Goal: Task Accomplishment & Management: Manage account settings

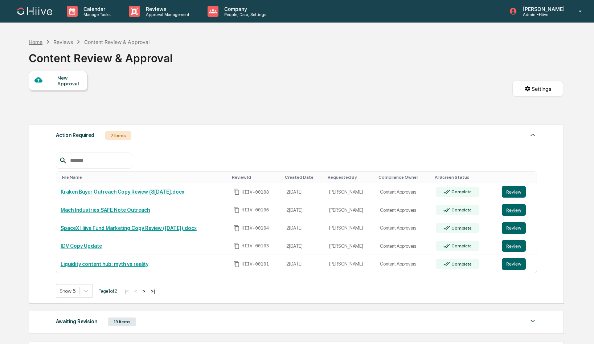
click at [30, 41] on div "Home" at bounding box center [36, 42] width 14 height 6
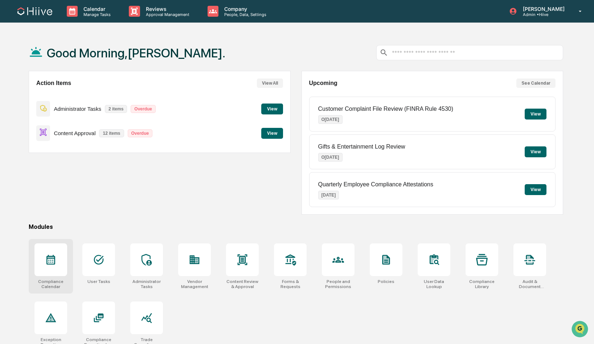
click at [39, 263] on div at bounding box center [50, 259] width 33 height 33
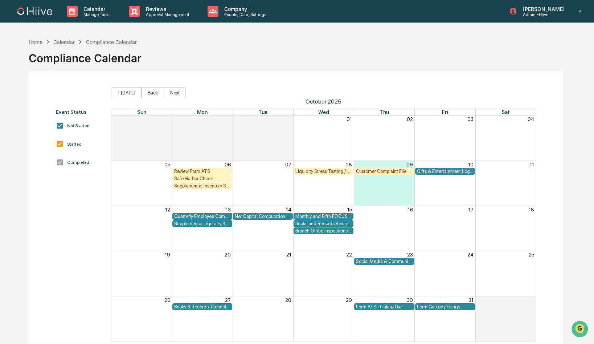
click at [196, 170] on div "Review Form ATS" at bounding box center [202, 170] width 56 height 5
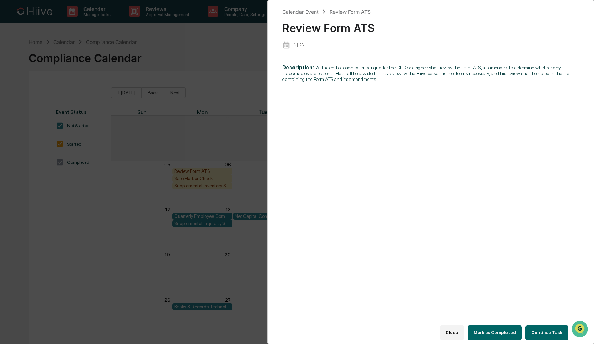
click at [543, 332] on button "Continue Task" at bounding box center [546, 332] width 43 height 15
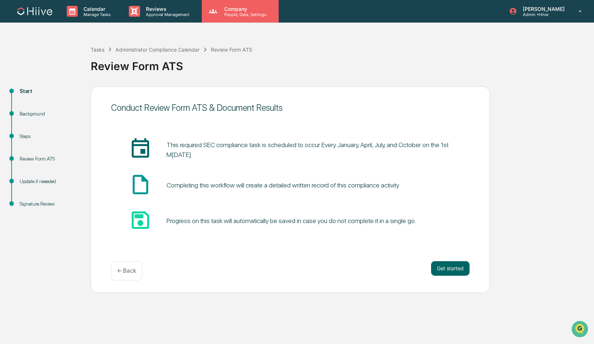
click at [222, 19] on div "Company People, Data, Settings" at bounding box center [240, 11] width 77 height 22
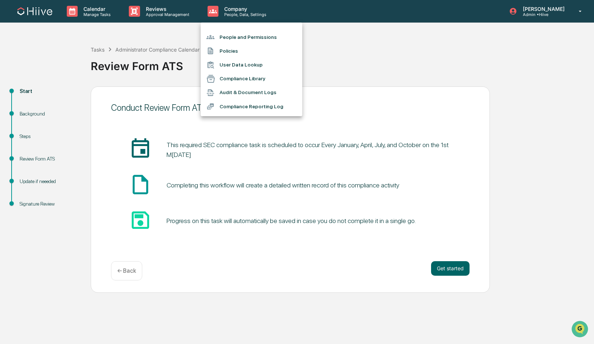
click at [78, 9] on div at bounding box center [297, 172] width 594 height 344
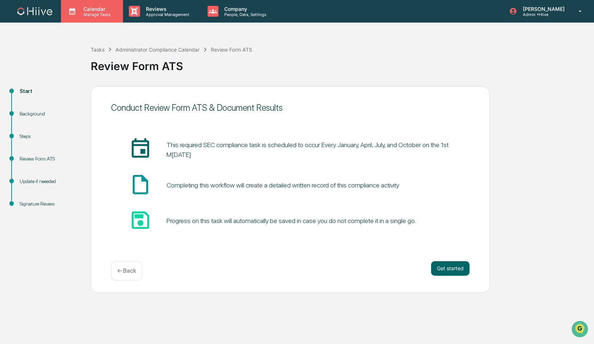
click at [81, 12] on p "Manage Tasks" at bounding box center [96, 14] width 37 height 5
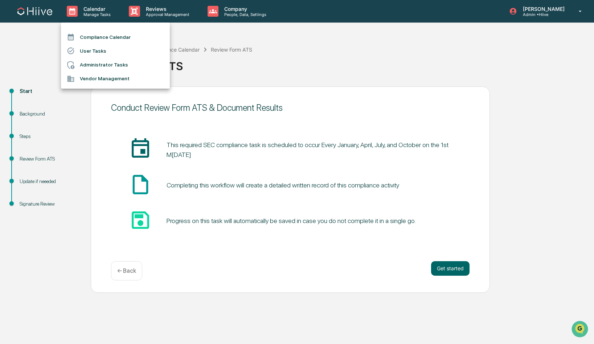
click at [90, 67] on li "Administrator Tasks" at bounding box center [115, 65] width 109 height 14
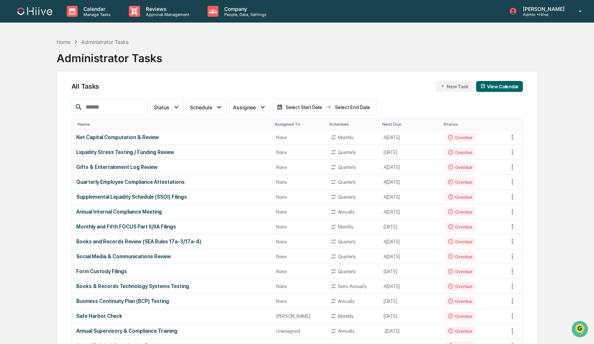
click at [136, 106] on input "text" at bounding box center [114, 106] width 62 height 9
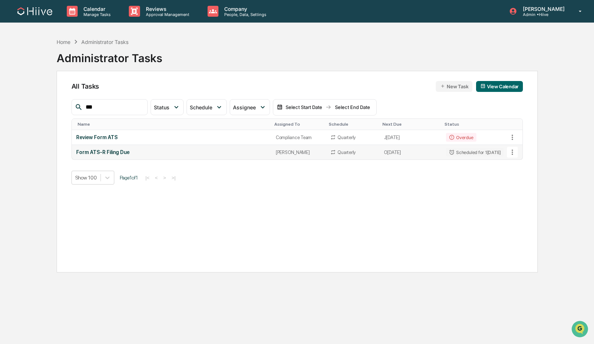
type input "***"
click at [512, 152] on icon at bounding box center [512, 152] width 8 height 8
click at [516, 166] on li "View Task" at bounding box center [536, 164] width 58 height 13
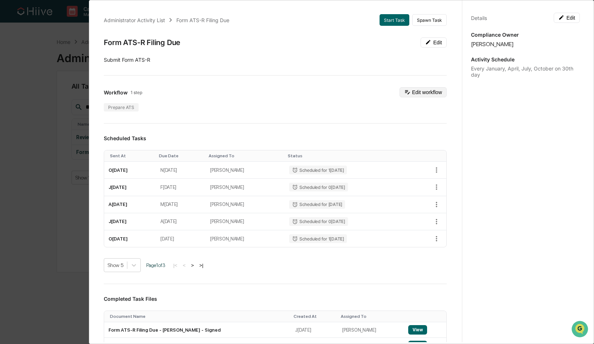
click at [423, 92] on button "Edit workflow" at bounding box center [422, 92] width 47 height 10
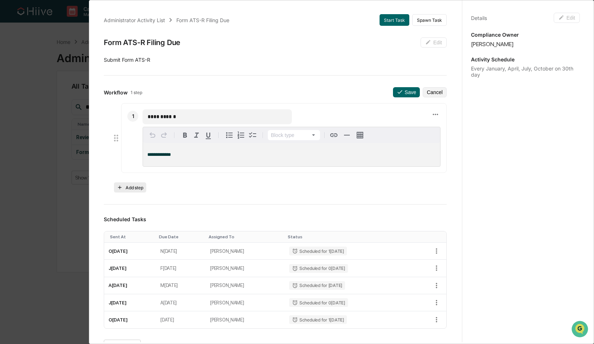
click at [129, 188] on button "Add step" at bounding box center [130, 187] width 32 height 10
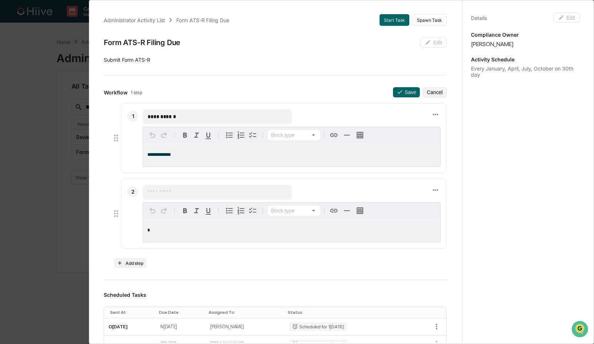
click at [157, 192] on input "text" at bounding box center [217, 191] width 139 height 7
click at [152, 222] on div "*" at bounding box center [291, 229] width 297 height 23
click at [430, 93] on button "Cancel" at bounding box center [435, 92] width 24 height 10
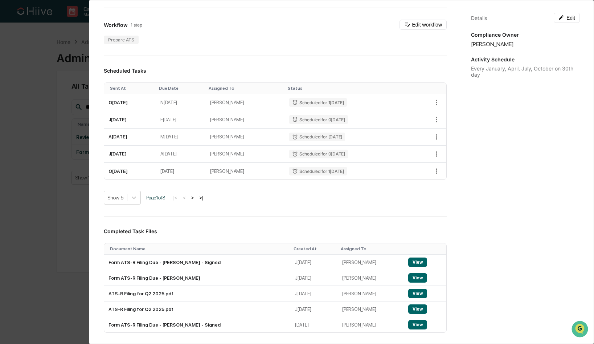
scroll to position [68, 0]
click at [411, 262] on button "View" at bounding box center [417, 261] width 19 height 9
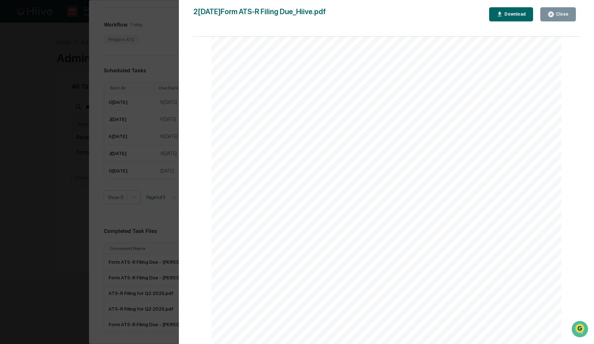
scroll to position [0, 0]
click at [550, 16] on icon "button" at bounding box center [550, 14] width 5 height 5
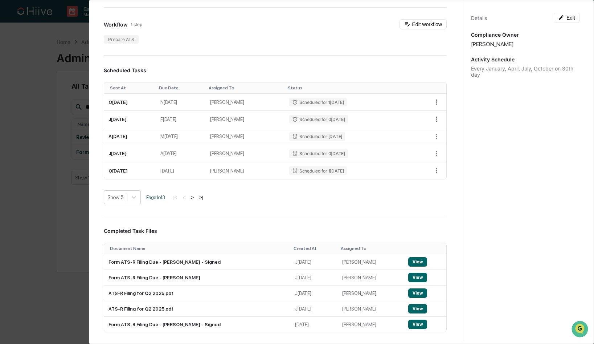
scroll to position [91, 0]
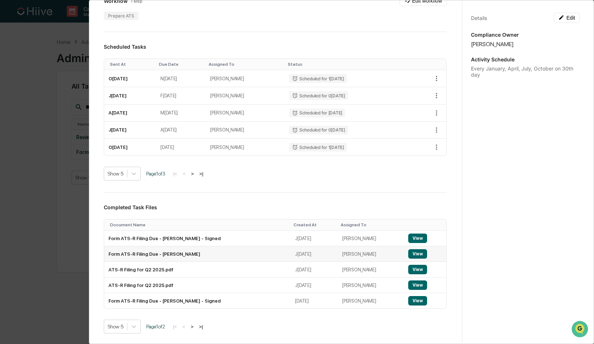
click at [412, 253] on button "View" at bounding box center [417, 253] width 19 height 9
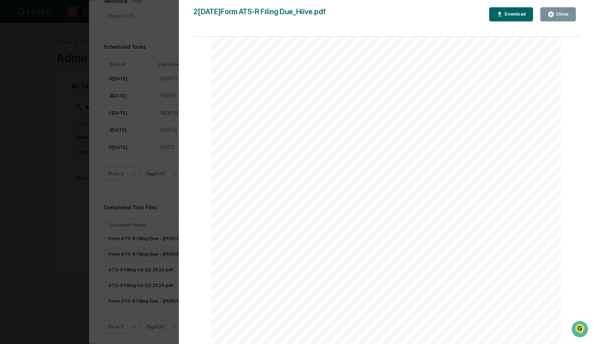
scroll to position [681, 0]
click at [554, 14] on icon "button" at bounding box center [550, 14] width 5 height 5
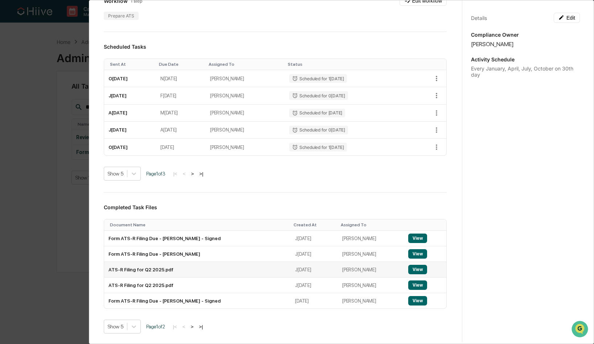
click at [417, 271] on button "View" at bounding box center [417, 268] width 19 height 9
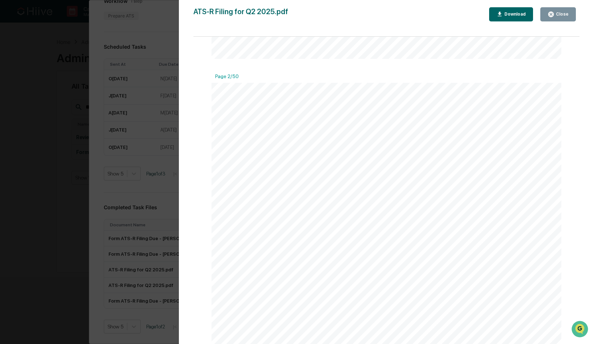
scroll to position [147, 0]
click at [554, 16] on icon "button" at bounding box center [550, 14] width 7 height 7
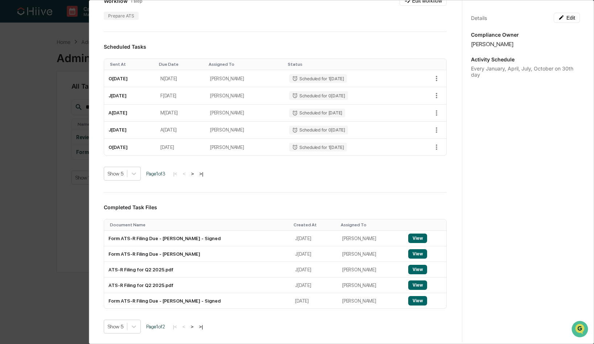
click at [481, 190] on div "Details Edit Compliance Owner [PERSON_NAME] Activity Schedule Every January, Ap…" at bounding box center [525, 178] width 127 height 361
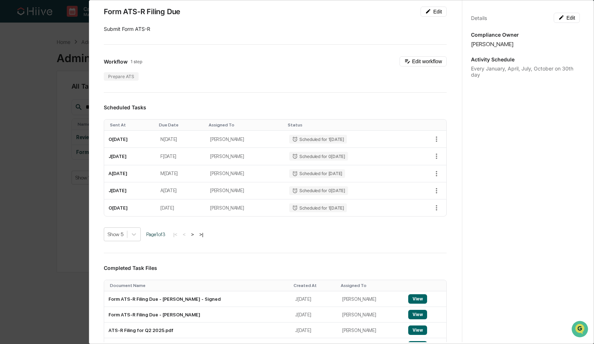
scroll to position [10, 0]
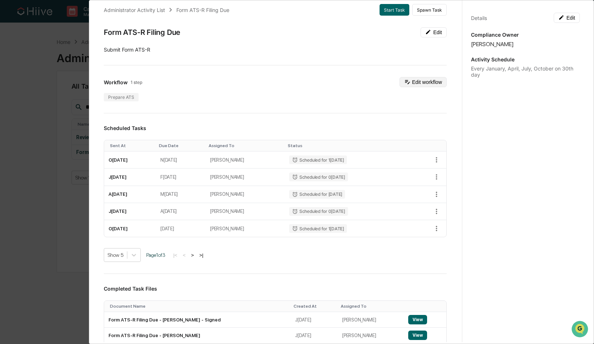
click at [419, 81] on button "Edit workflow" at bounding box center [422, 82] width 47 height 10
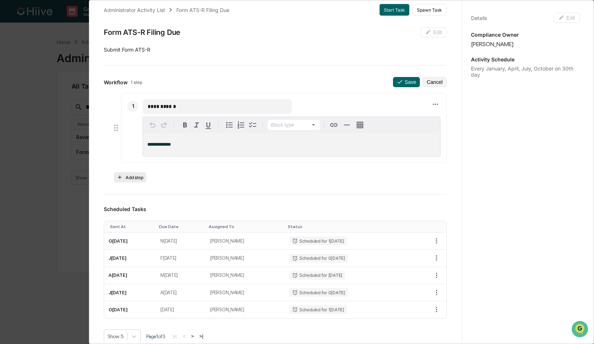
click at [133, 174] on button "Add step" at bounding box center [130, 177] width 32 height 10
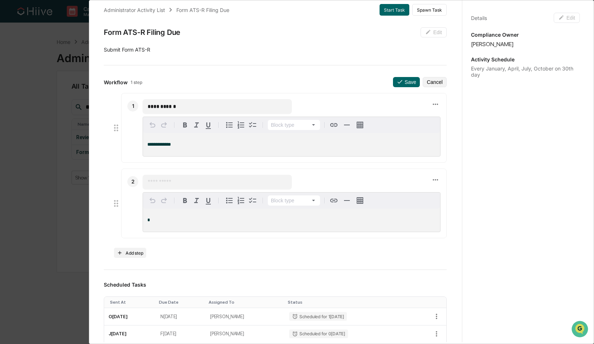
click at [172, 182] on input "text" at bounding box center [217, 181] width 139 height 7
click at [432, 181] on icon at bounding box center [435, 180] width 8 height 8
click at [231, 181] on div at bounding box center [297, 172] width 594 height 344
click at [233, 179] on input "text" at bounding box center [217, 181] width 139 height 7
click at [437, 81] on button "Cancel" at bounding box center [435, 82] width 24 height 10
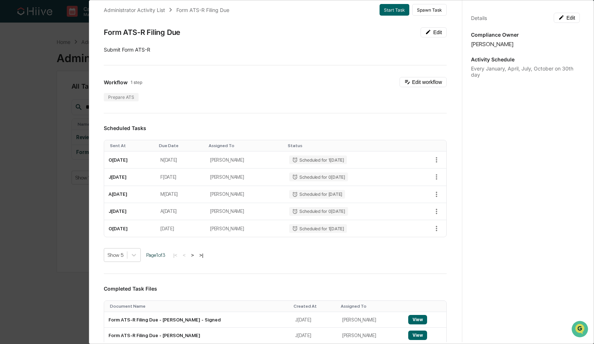
click at [44, 87] on div "Administrator Activity List Form ATS-R Filing Due Start Task Spawn Task Form AT…" at bounding box center [297, 172] width 594 height 344
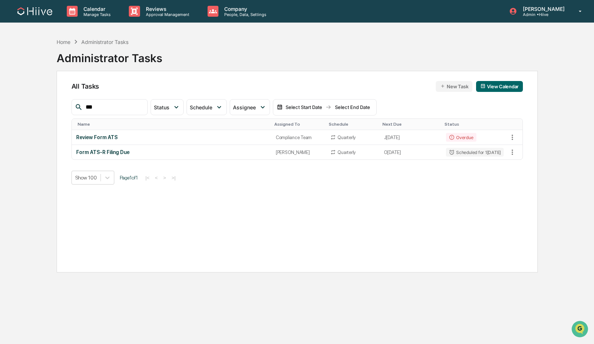
drag, startPoint x: 106, startPoint y: 102, endPoint x: 115, endPoint y: 103, distance: 8.7
click at [115, 103] on input "***" at bounding box center [114, 106] width 62 height 9
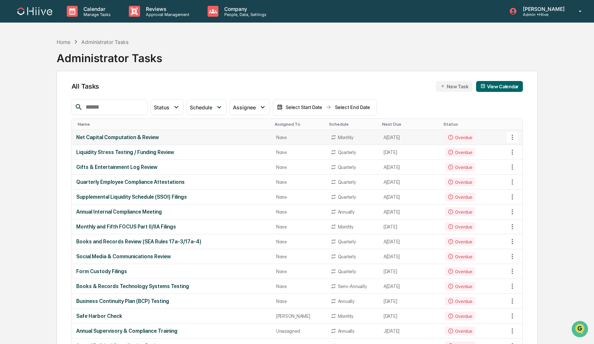
click at [121, 139] on div "Net Capital Computation & Review" at bounding box center [171, 137] width 191 height 6
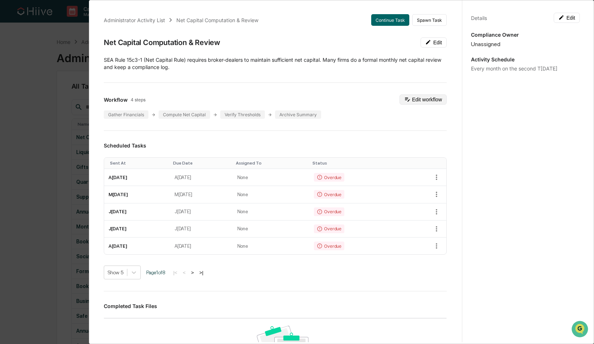
click at [423, 97] on button "Edit workflow" at bounding box center [422, 99] width 47 height 10
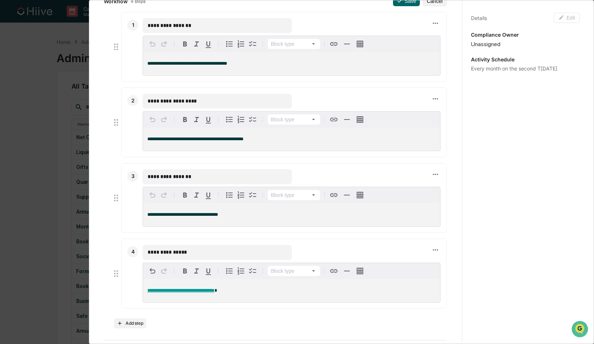
scroll to position [0, 0]
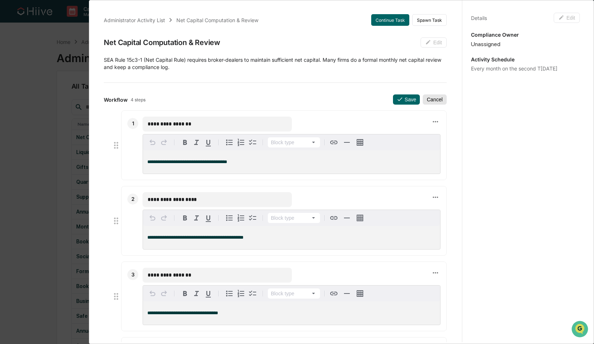
click at [435, 102] on button "Cancel" at bounding box center [435, 99] width 24 height 10
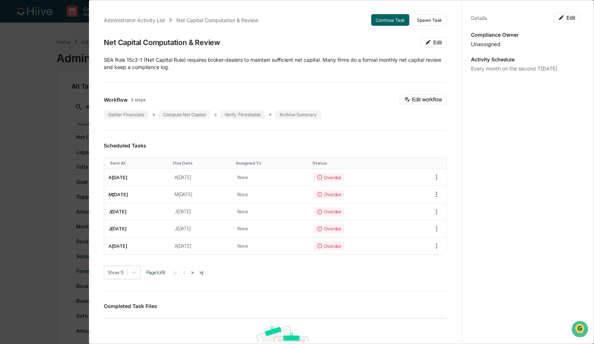
click at [37, 52] on div "Administrator Activity List Net Capital Computation & Review Continue Task Spaw…" at bounding box center [297, 172] width 594 height 344
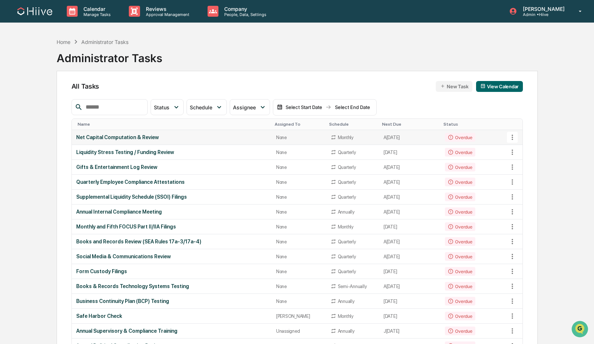
click at [509, 136] on icon at bounding box center [512, 137] width 8 height 8
click at [518, 149] on li "View Task" at bounding box center [536, 149] width 58 height 13
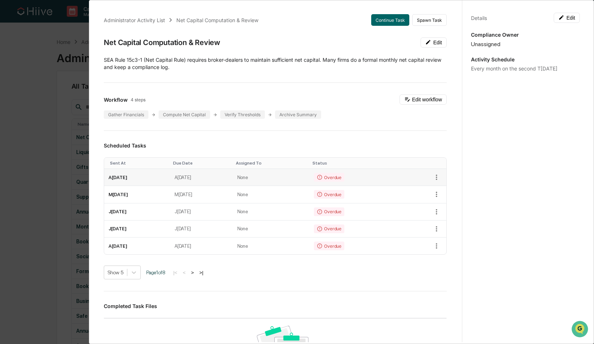
click at [420, 175] on div at bounding box center [423, 177] width 37 height 11
click at [386, 21] on button "Continue Task" at bounding box center [390, 20] width 38 height 12
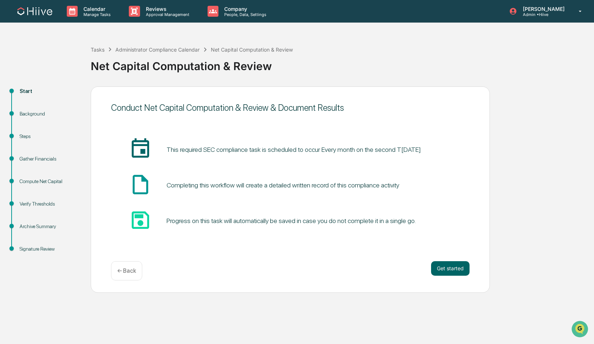
click at [427, 266] on div "Get started ← Back" at bounding box center [290, 270] width 358 height 19
click at [460, 273] on button "Get started" at bounding box center [450, 268] width 38 height 15
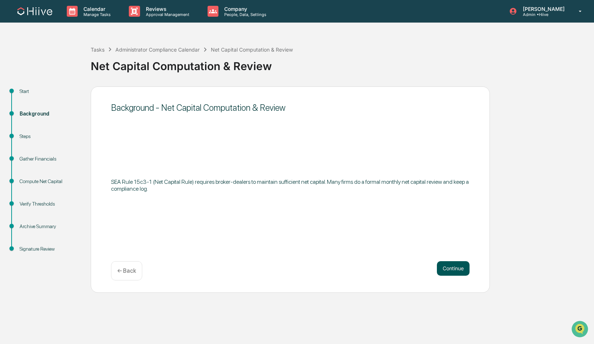
click at [455, 268] on button "Continue" at bounding box center [453, 268] width 33 height 15
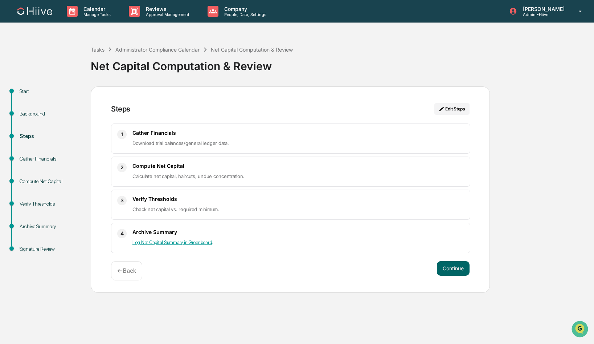
click at [268, 137] on div "Gather Financials Download trial balances/general ledger data." at bounding box center [298, 139] width 332 height 18
click at [452, 270] on button "Continue" at bounding box center [453, 268] width 33 height 15
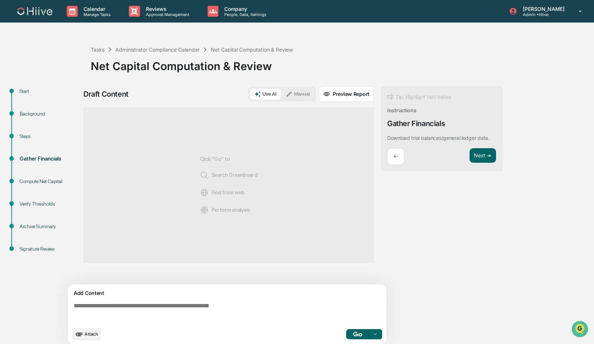
scroll to position [6, 0]
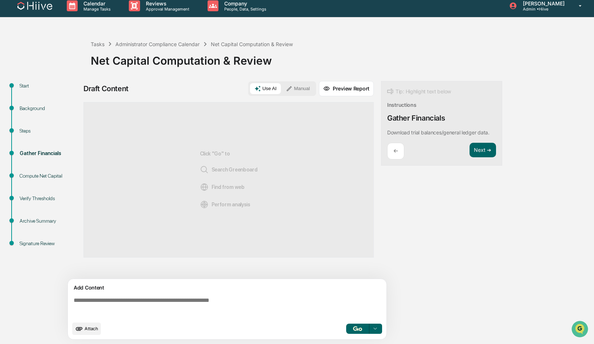
click at [33, 175] on div "Compute Net Capital" at bounding box center [49, 176] width 59 height 8
click at [357, 326] on img "button" at bounding box center [357, 328] width 9 height 5
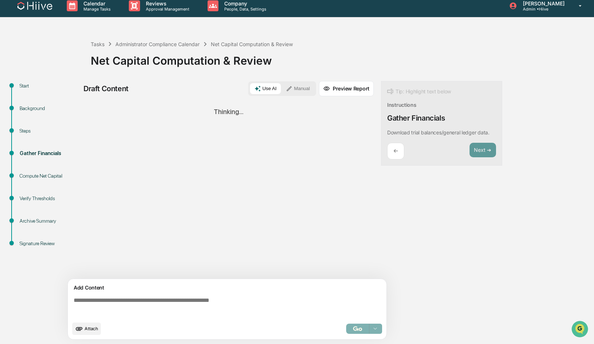
click at [16, 132] on div "Steps" at bounding box center [49, 139] width 71 height 22
click at [23, 127] on div "Steps" at bounding box center [49, 131] width 59 height 8
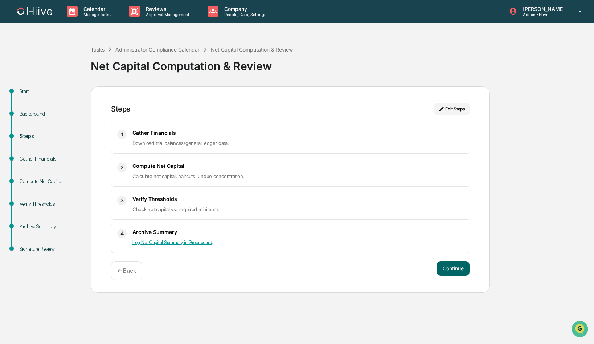
click at [32, 155] on div "Steps" at bounding box center [49, 145] width 71 height 22
click at [32, 162] on div "Gather Financials" at bounding box center [49, 159] width 59 height 8
click at [98, 52] on div "Tasks" at bounding box center [98, 49] width 14 height 6
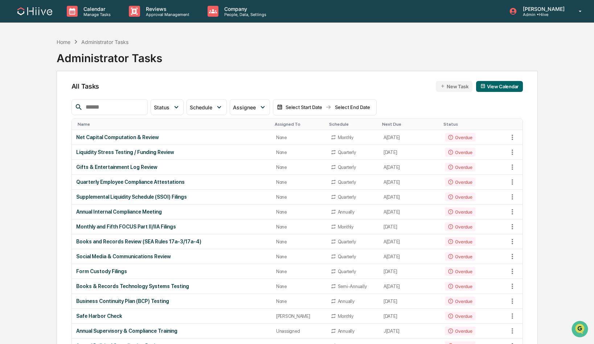
click at [117, 107] on input "text" at bounding box center [114, 106] width 62 height 9
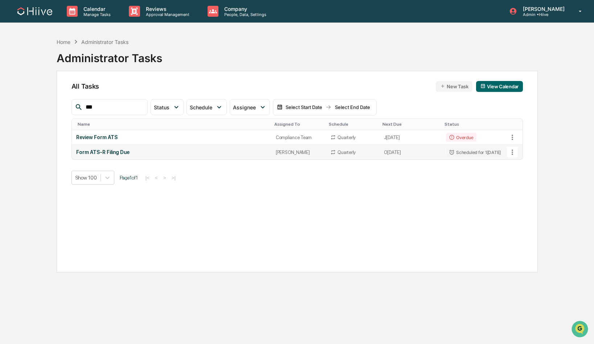
type input "***"
click at [511, 152] on icon at bounding box center [512, 152] width 8 height 8
click at [516, 167] on li "View Task" at bounding box center [536, 164] width 58 height 13
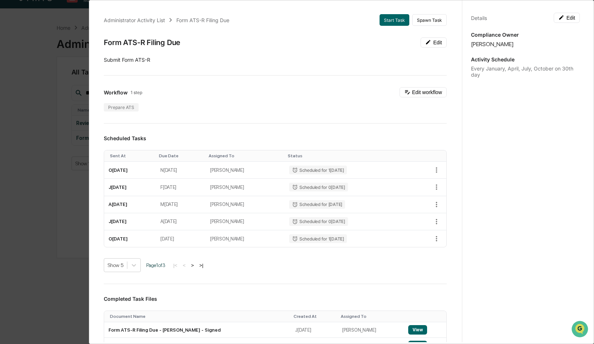
scroll to position [34, 0]
click at [422, 93] on button "Edit workflow" at bounding box center [422, 92] width 47 height 10
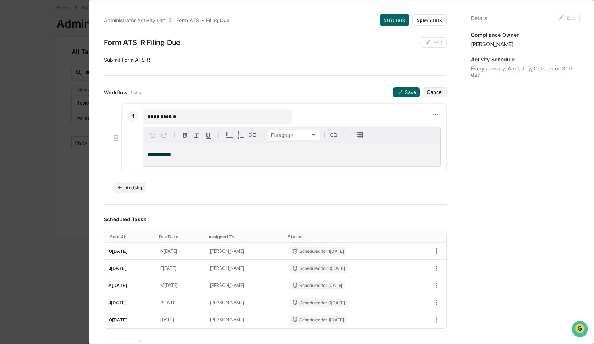
click at [209, 157] on p "**********" at bounding box center [291, 154] width 288 height 5
click at [196, 115] on input "**********" at bounding box center [217, 116] width 139 height 7
type input "**********"
click at [127, 188] on button "Add step" at bounding box center [130, 187] width 32 height 10
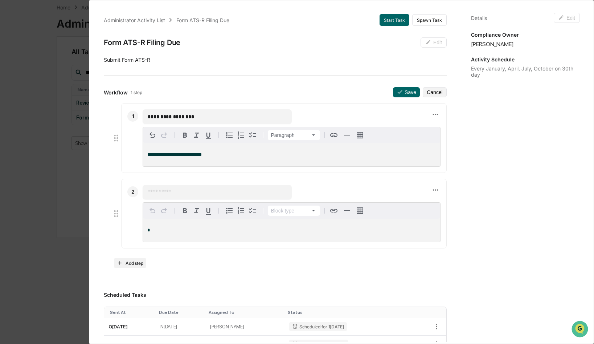
click at [159, 196] on input "text" at bounding box center [217, 191] width 139 height 7
click at [239, 159] on div "**********" at bounding box center [291, 154] width 297 height 23
click at [171, 194] on input "text" at bounding box center [217, 191] width 139 height 7
type input "**********"
click at [164, 226] on div "*" at bounding box center [291, 229] width 297 height 23
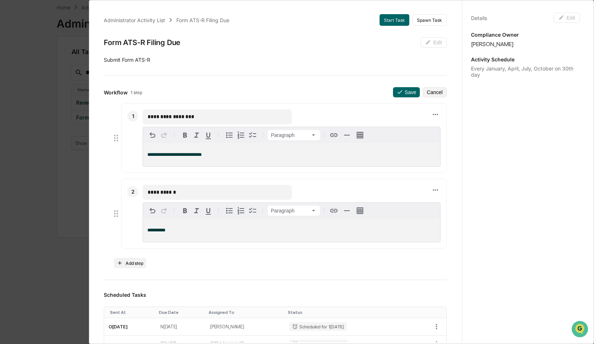
click at [134, 255] on div "**********" at bounding box center [275, 185] width 343 height 165
click at [134, 260] on button "Add step" at bounding box center [130, 263] width 32 height 10
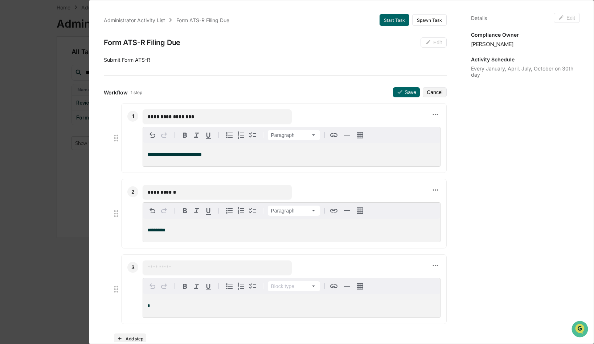
click at [164, 270] on input "text" at bounding box center [217, 267] width 139 height 7
type input "**********"
click at [164, 305] on p "*" at bounding box center [291, 305] width 288 height 5
click at [116, 289] on icon at bounding box center [116, 289] width 10 height 10
click at [205, 311] on div "*" at bounding box center [291, 305] width 297 height 23
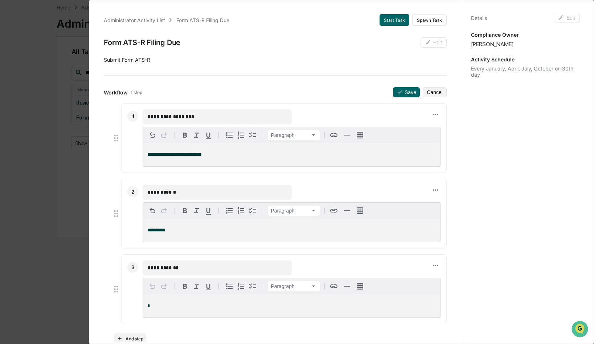
click at [286, 305] on p "*" at bounding box center [291, 305] width 288 height 5
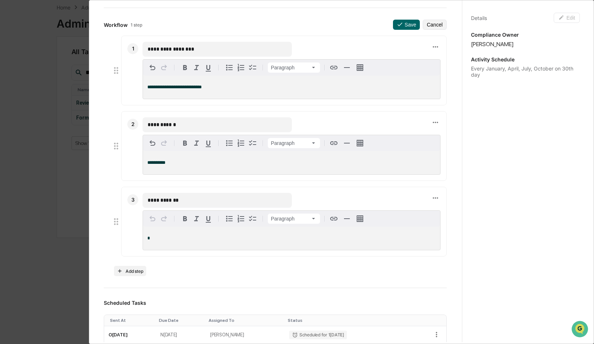
scroll to position [75, 0]
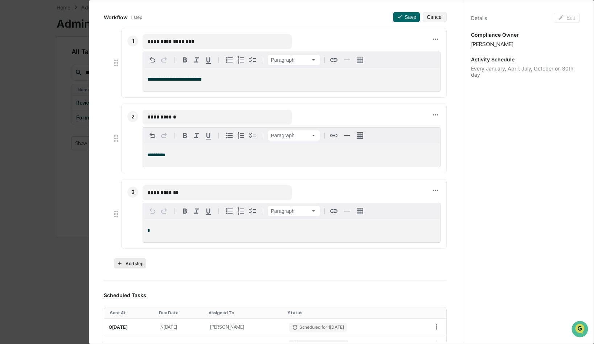
click at [135, 264] on button "Add step" at bounding box center [130, 263] width 32 height 10
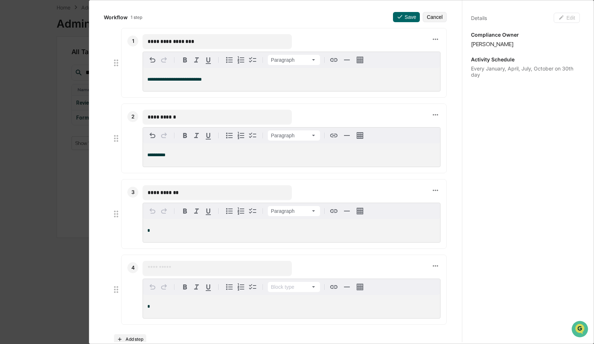
click at [160, 271] on input "text" at bounding box center [217, 267] width 139 height 7
type input "*"
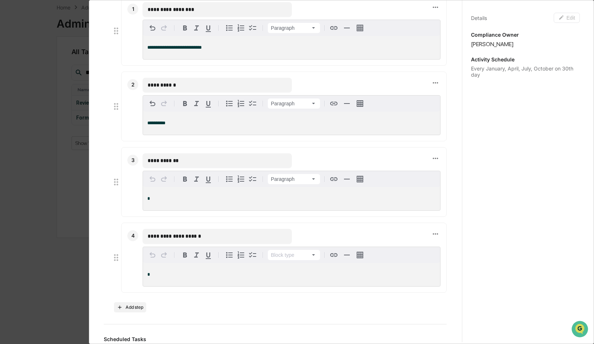
scroll to position [106, 0]
type input "**********"
click at [231, 279] on div "*" at bounding box center [291, 274] width 297 height 23
click at [131, 307] on button "Add step" at bounding box center [130, 308] width 32 height 10
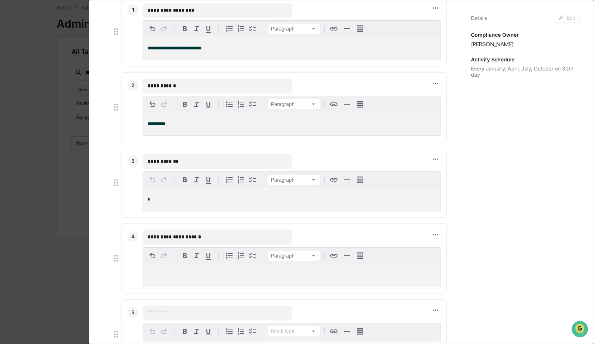
click at [166, 316] on input "text" at bounding box center [217, 312] width 139 height 7
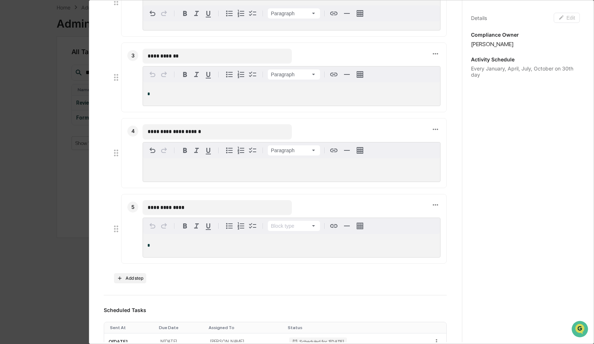
scroll to position [0, 0]
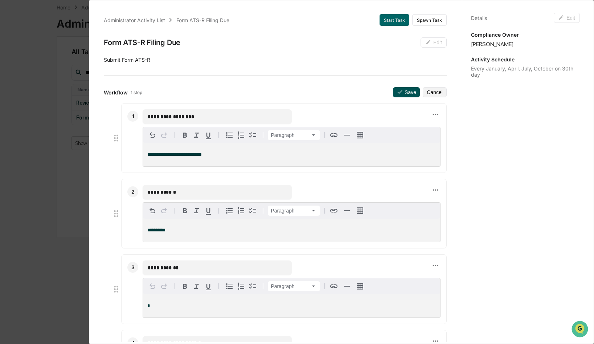
type input "**********"
click at [406, 93] on button "Save" at bounding box center [406, 92] width 27 height 10
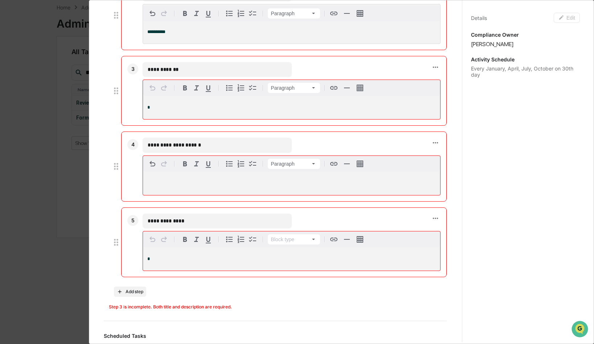
scroll to position [196, 0]
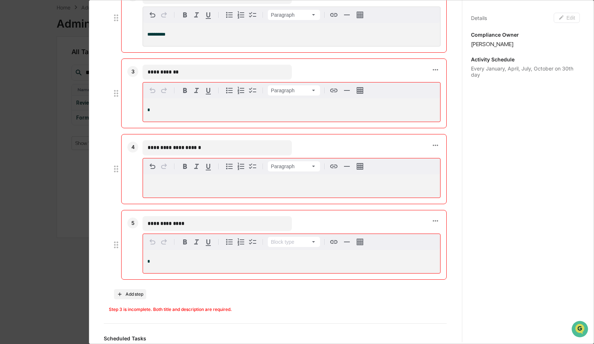
click at [181, 110] on p "*" at bounding box center [291, 109] width 288 height 5
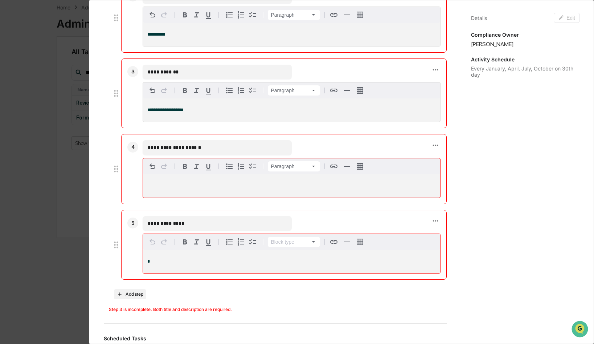
click at [170, 181] on div at bounding box center [291, 185] width 297 height 23
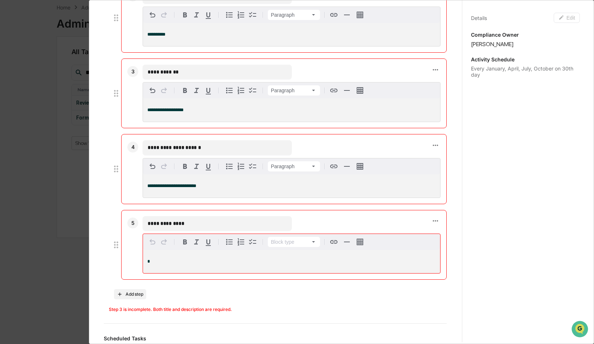
click at [167, 262] on p "*" at bounding box center [291, 261] width 288 height 5
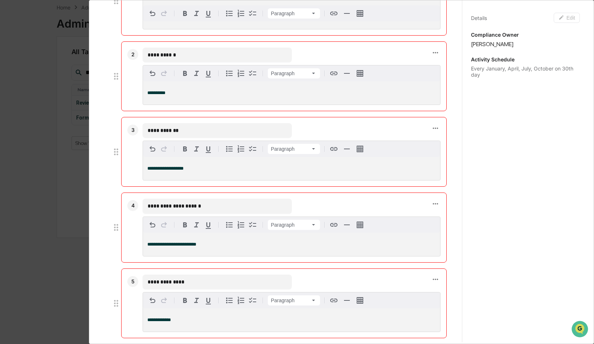
scroll to position [0, 0]
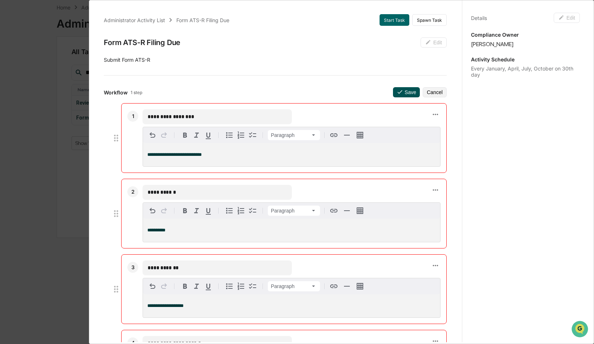
click at [403, 94] on icon at bounding box center [400, 92] width 7 height 7
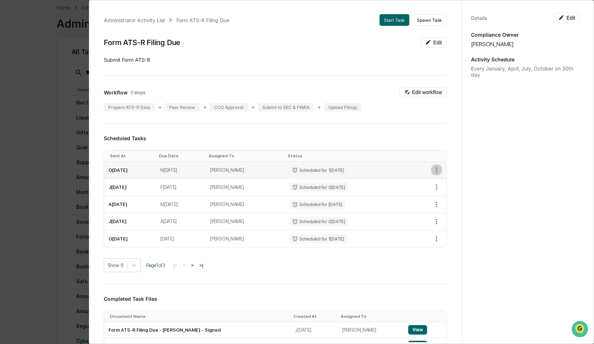
click at [436, 168] on icon "button" at bounding box center [436, 169] width 1 height 5
click at [355, 63] on div at bounding box center [297, 172] width 594 height 344
click at [393, 18] on button "Start Task" at bounding box center [394, 20] width 30 height 12
click at [43, 116] on div "Administrator Activity List Form ATS-R Filing Due Start Task Spawn Task Form AT…" at bounding box center [297, 172] width 594 height 344
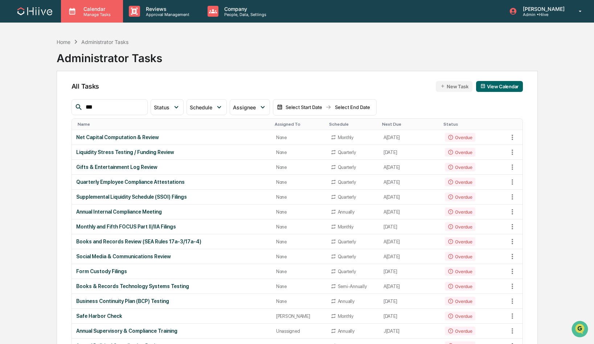
click at [104, 13] on p "Manage Tasks" at bounding box center [96, 14] width 37 height 5
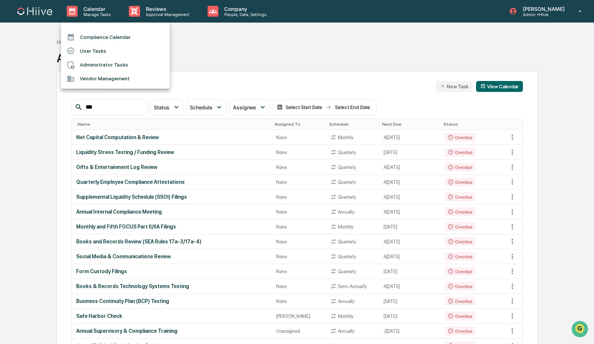
click at [91, 65] on li "Administrator Tasks" at bounding box center [115, 65] width 109 height 14
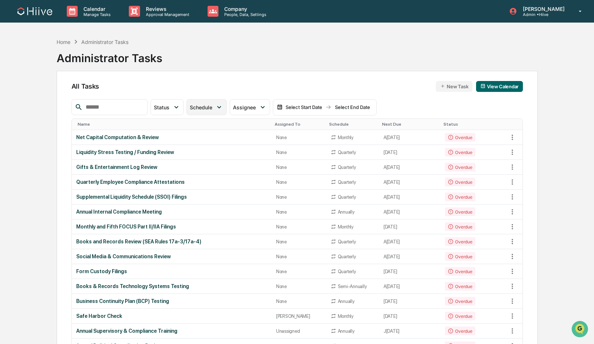
click at [215, 109] on div "Schedule" at bounding box center [202, 107] width 25 height 6
click at [172, 106] on div "Status" at bounding box center [163, 107] width 19 height 6
click at [196, 64] on div "Home Administrator Tasks Administrator Tasks" at bounding box center [297, 52] width 481 height 36
click at [103, 109] on input "text" at bounding box center [114, 106] width 62 height 9
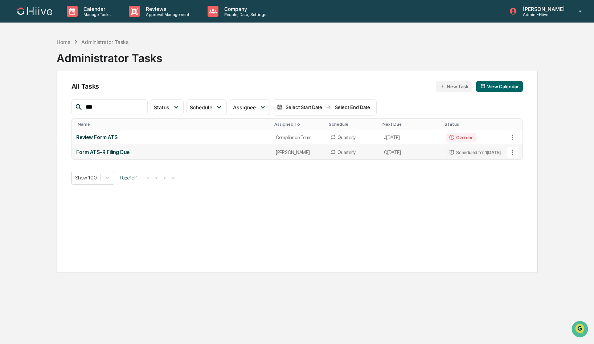
type input "***"
click at [513, 151] on icon at bounding box center [512, 152] width 8 height 8
click at [95, 155] on div at bounding box center [297, 172] width 594 height 344
click at [102, 153] on div "Form ATS-R Filing Due" at bounding box center [171, 152] width 191 height 6
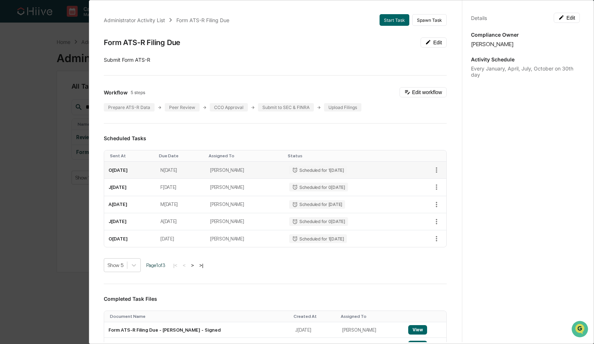
click at [122, 177] on td "O[DATE]" at bounding box center [130, 169] width 52 height 17
click at [130, 172] on td "O[DATE]" at bounding box center [130, 169] width 52 height 17
click at [390, 18] on button "Start Task" at bounding box center [394, 20] width 30 height 12
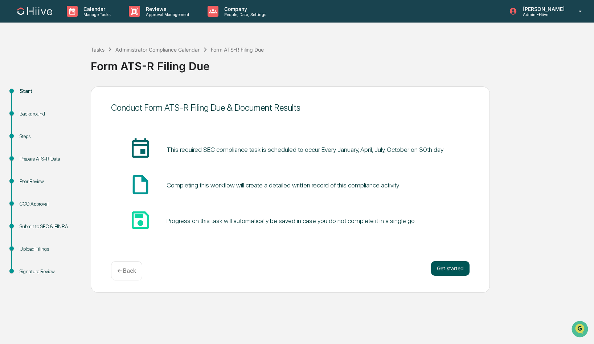
click at [448, 271] on button "Get started" at bounding box center [450, 268] width 38 height 15
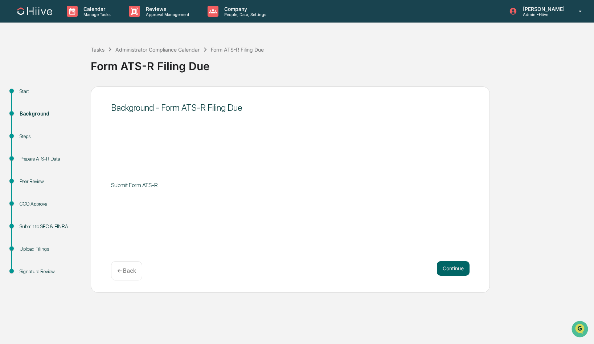
click at [448, 271] on button "Continue" at bounding box center [453, 268] width 33 height 15
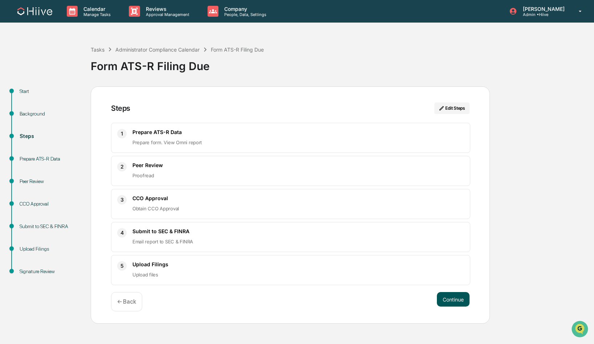
click at [452, 293] on button "Continue" at bounding box center [453, 299] width 33 height 15
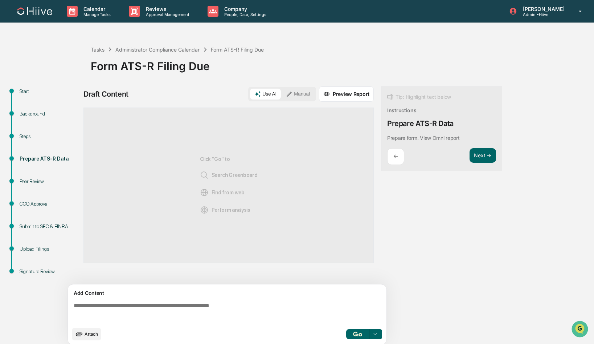
scroll to position [6, 0]
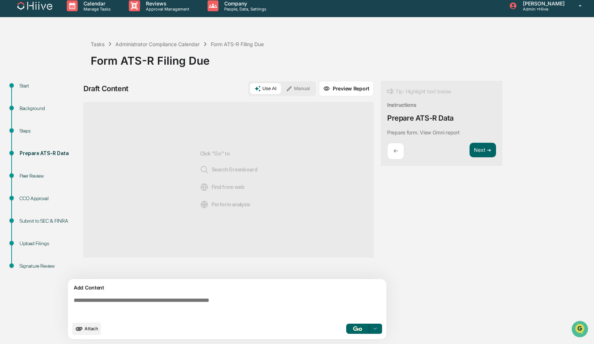
click at [122, 296] on textarea at bounding box center [229, 307] width 316 height 26
click at [488, 151] on button "Next ➔" at bounding box center [482, 150] width 26 height 15
click at [181, 296] on textarea at bounding box center [229, 307] width 316 height 26
click at [44, 153] on div "Prepare ATS-R Data" at bounding box center [49, 153] width 59 height 8
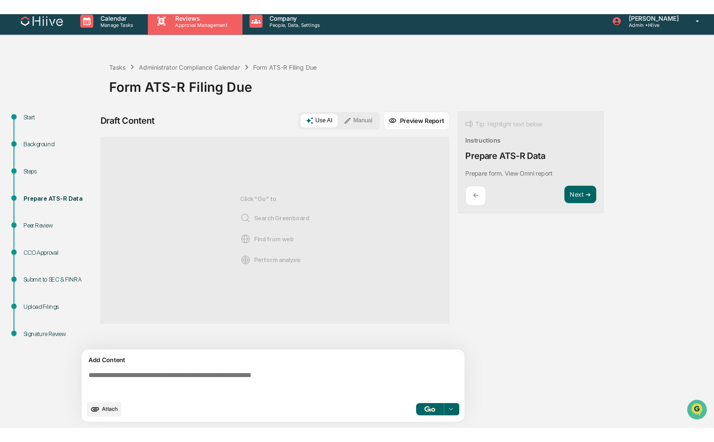
scroll to position [5, 0]
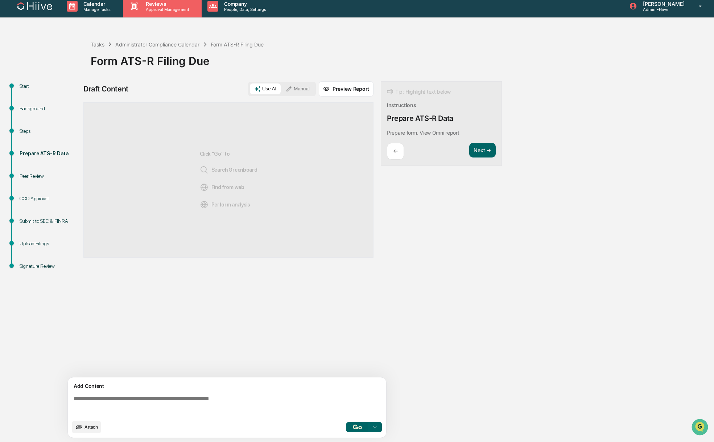
click at [157, 10] on p "Approval Management" at bounding box center [166, 9] width 53 height 5
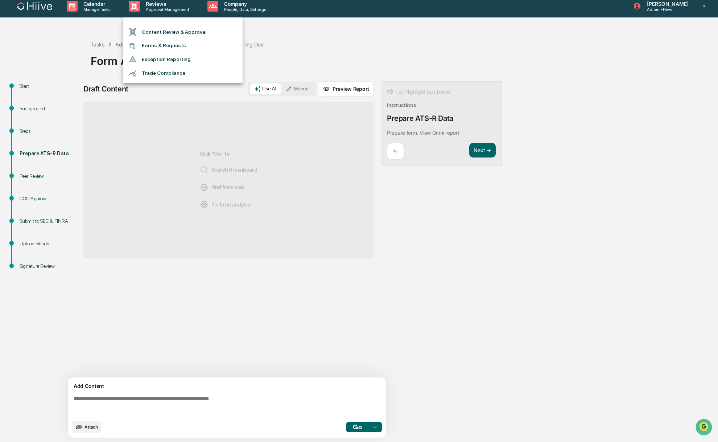
click at [163, 36] on li "Content Review & Approval" at bounding box center [183, 32] width 120 height 14
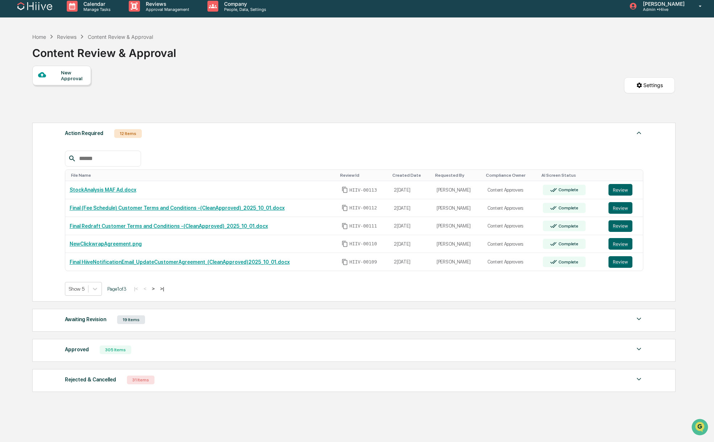
click at [307, 90] on div "New Approval Settings" at bounding box center [353, 92] width 643 height 53
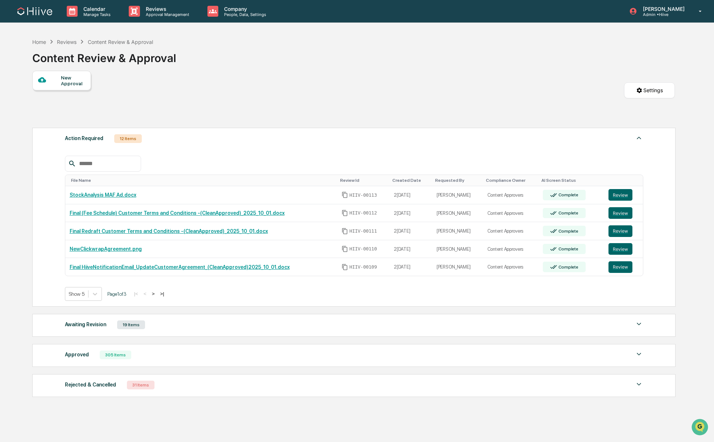
click at [302, 90] on div "New Approval Settings" at bounding box center [353, 97] width 643 height 53
click at [97, 297] on icon at bounding box center [94, 293] width 7 height 7
click at [88, 340] on div "Show 20" at bounding box center [84, 335] width 38 height 12
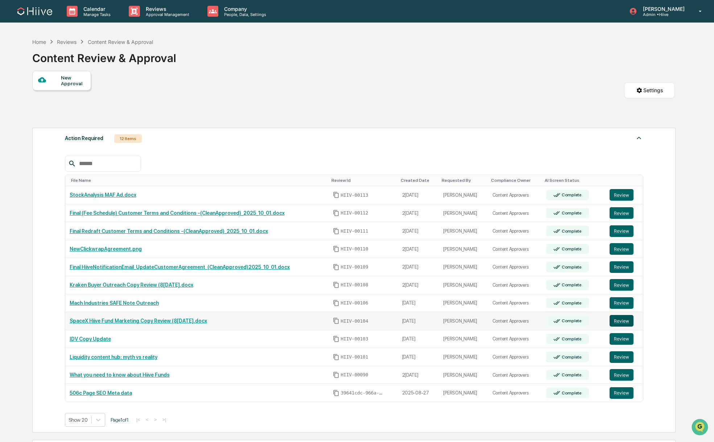
click at [594, 321] on button "Review" at bounding box center [622, 321] width 24 height 12
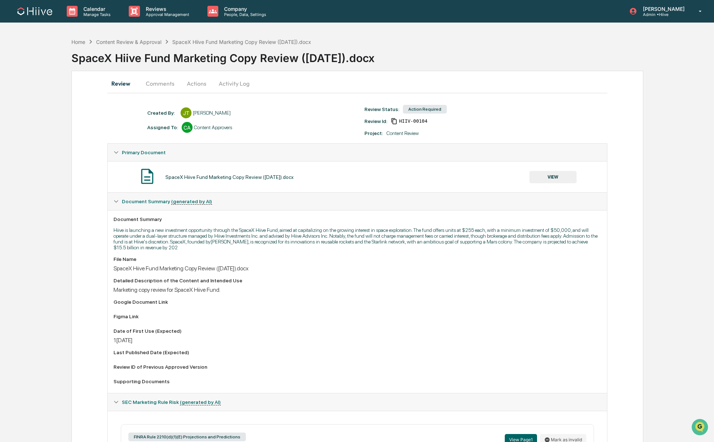
click at [157, 86] on button "Comments" at bounding box center [160, 83] width 40 height 17
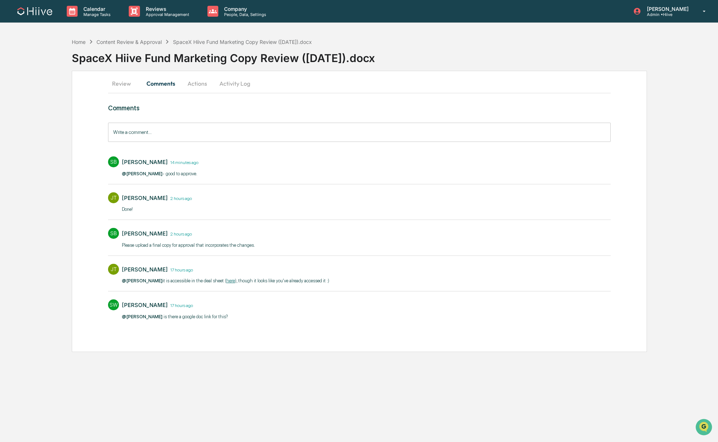
click at [235, 280] on link "here" at bounding box center [230, 280] width 9 height 5
click at [119, 85] on button "Review" at bounding box center [124, 83] width 33 height 17
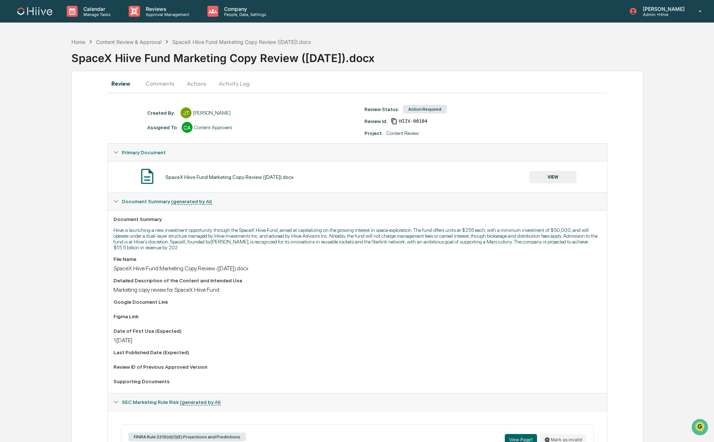
click at [190, 85] on button "Actions" at bounding box center [196, 83] width 33 height 17
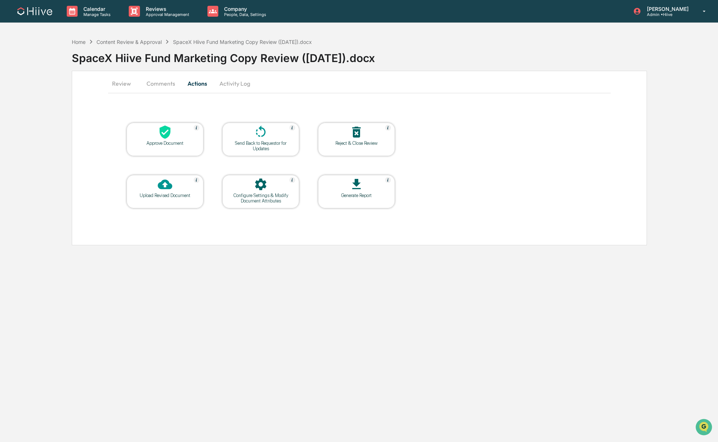
click at [238, 185] on div at bounding box center [261, 185] width 73 height 16
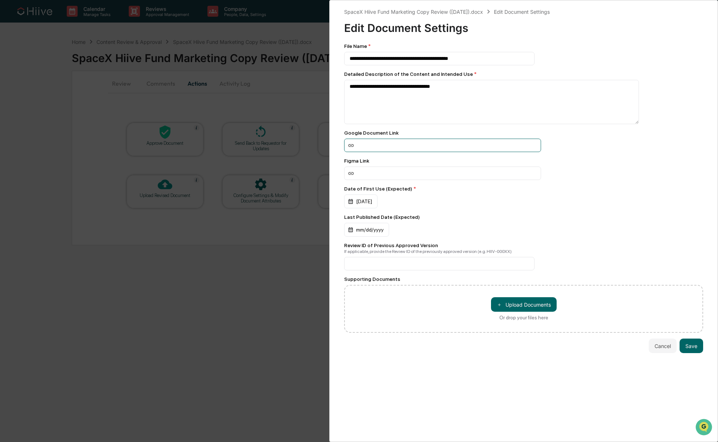
click at [369, 145] on input at bounding box center [442, 145] width 197 height 13
paste input "**********"
type input "**********"
click at [690, 352] on button "Save" at bounding box center [692, 346] width 24 height 15
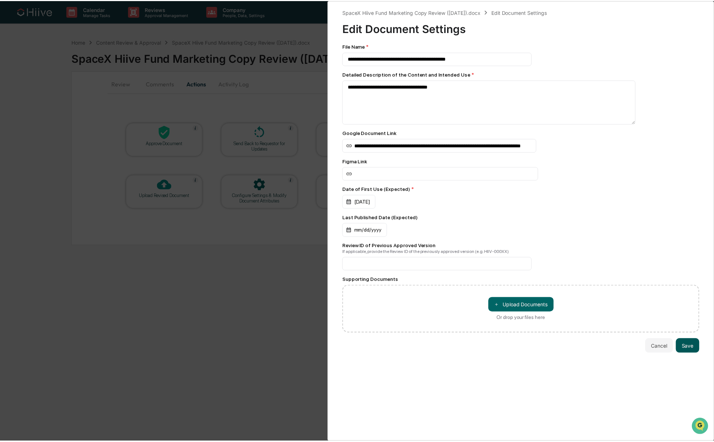
scroll to position [0, 0]
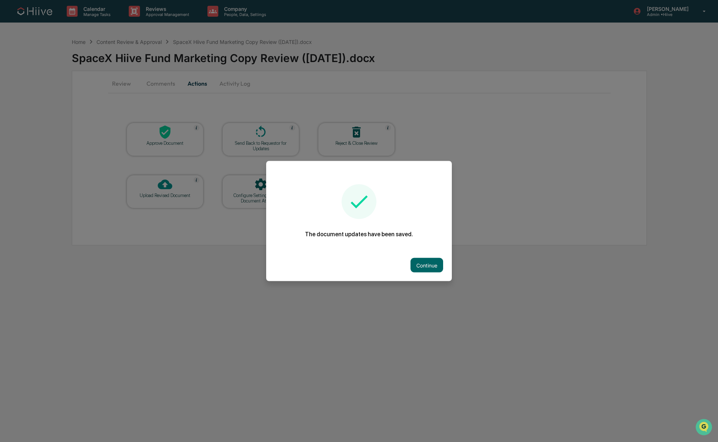
click at [415, 311] on div at bounding box center [359, 221] width 718 height 442
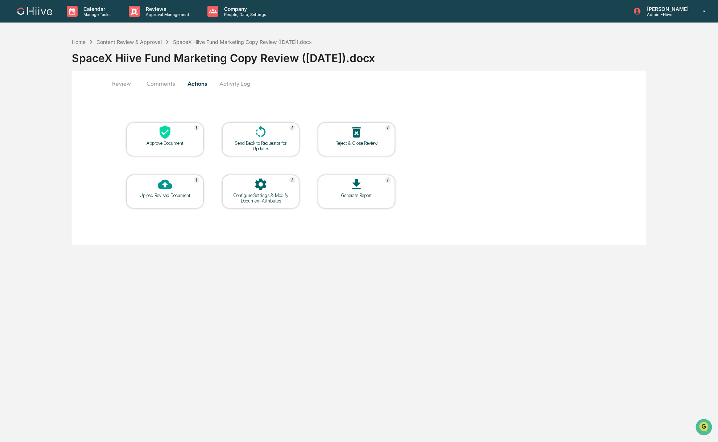
click at [161, 87] on button "Comments" at bounding box center [161, 83] width 40 height 17
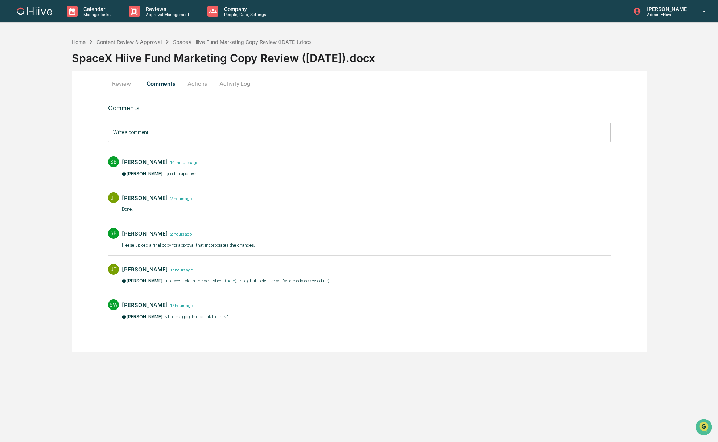
click at [127, 84] on button "Review" at bounding box center [124, 83] width 33 height 17
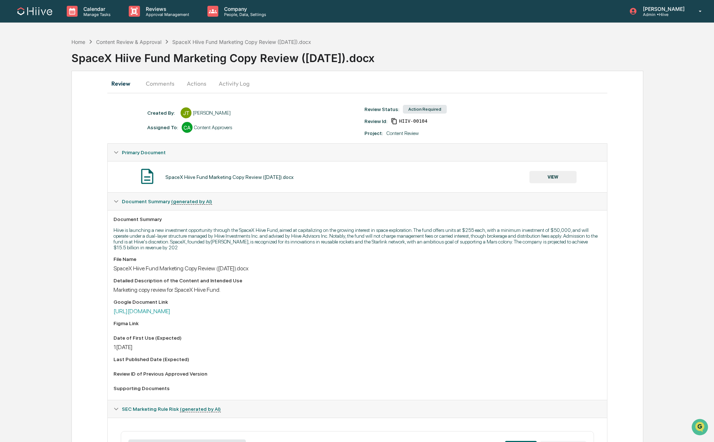
click at [536, 178] on button "VIEW" at bounding box center [553, 177] width 47 height 12
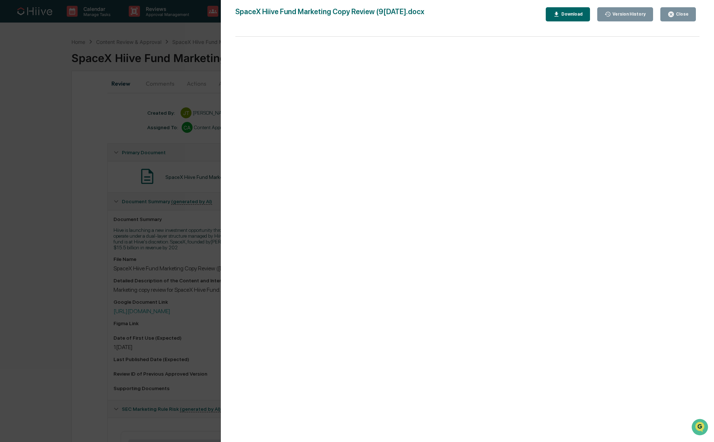
click at [74, 196] on div "Version History 10/09/2025, 05:35 PM Susan Woodard 10/09/2025, 03:38 PM James T…" at bounding box center [357, 221] width 714 height 442
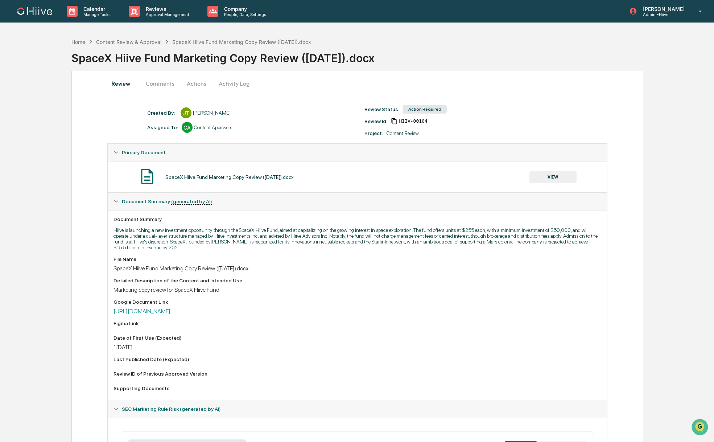
click at [194, 86] on button "Actions" at bounding box center [196, 83] width 33 height 17
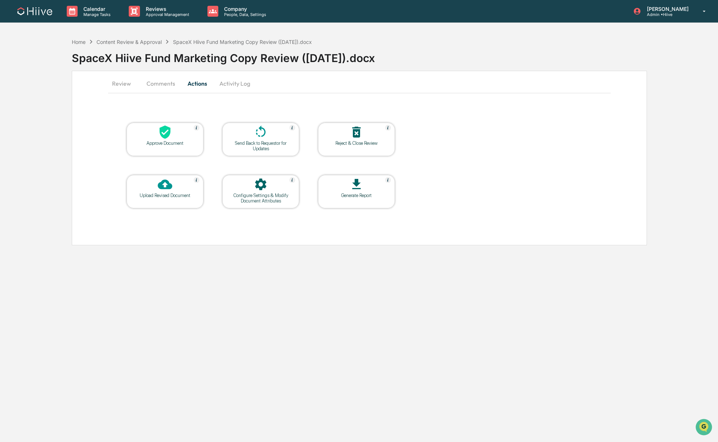
click at [162, 136] on icon at bounding box center [165, 132] width 11 height 13
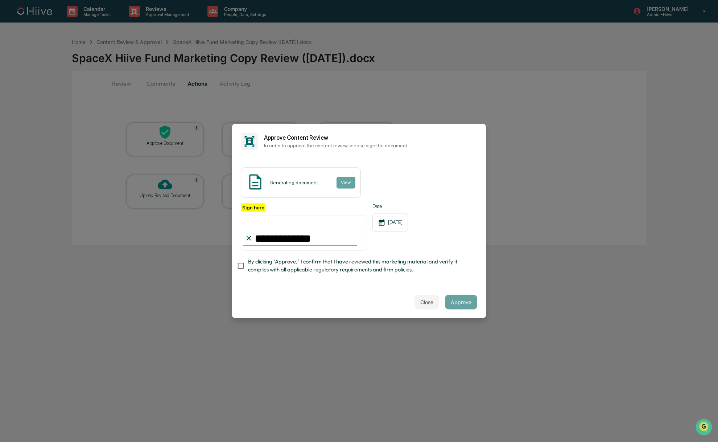
type input "**********"
drag, startPoint x: 410, startPoint y: 298, endPoint x: 369, endPoint y: 295, distance: 41.5
click at [404, 300] on div "Close Approve" at bounding box center [359, 302] width 254 height 32
click at [332, 300] on div "Close Approve" at bounding box center [359, 302] width 254 height 32
click at [460, 299] on button "Approve" at bounding box center [461, 302] width 32 height 15
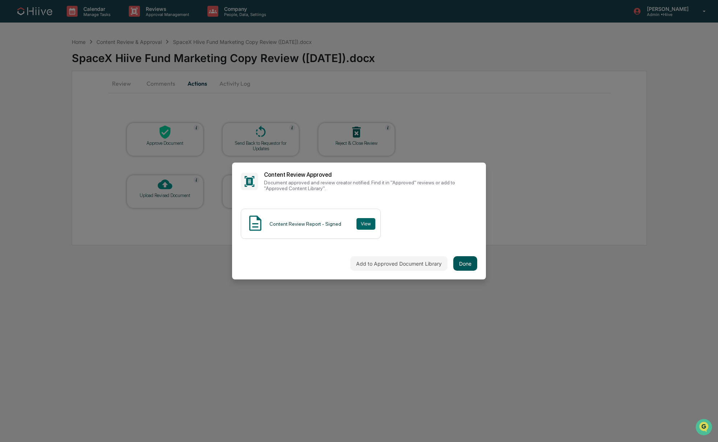
click at [464, 263] on button "Done" at bounding box center [465, 263] width 24 height 15
